Goal: Navigation & Orientation: Find specific page/section

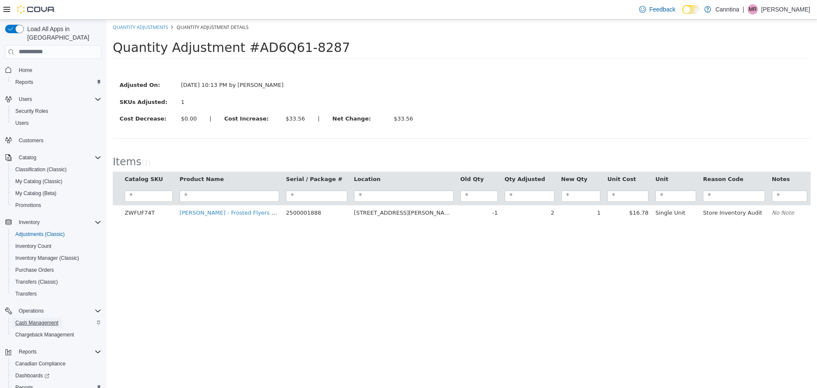
drag, startPoint x: 469, startPoint y: 183, endPoint x: 28, endPoint y: 313, distance: 460.3
click at [28, 319] on span "Cash Management" at bounding box center [36, 322] width 43 height 7
